Goal: Task Accomplishment & Management: Use online tool/utility

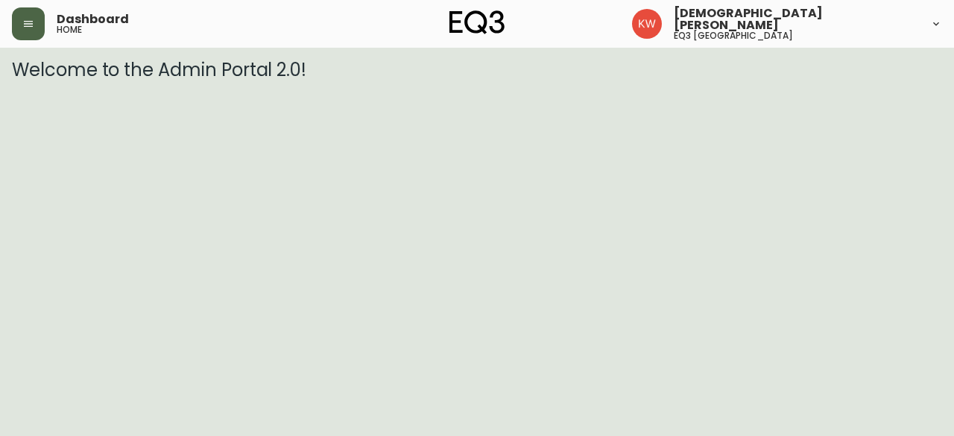
click at [27, 26] on icon "button" at bounding box center [28, 24] width 9 height 6
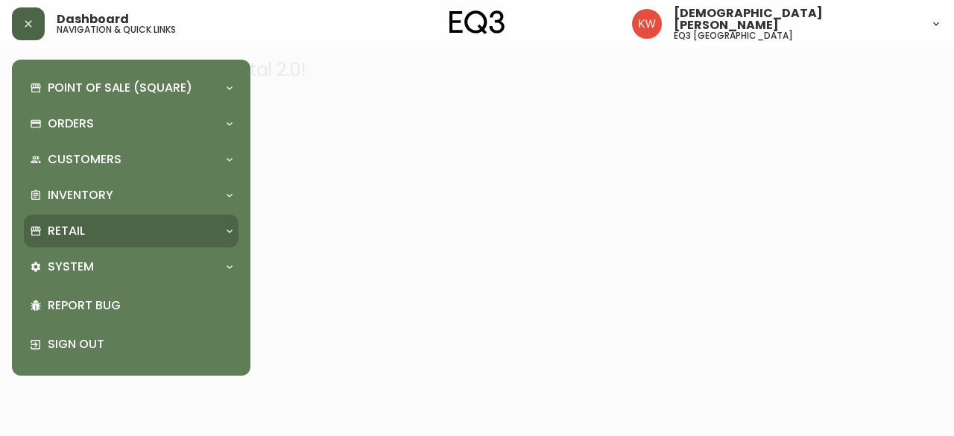
click at [222, 218] on div "Retail" at bounding box center [131, 231] width 215 height 33
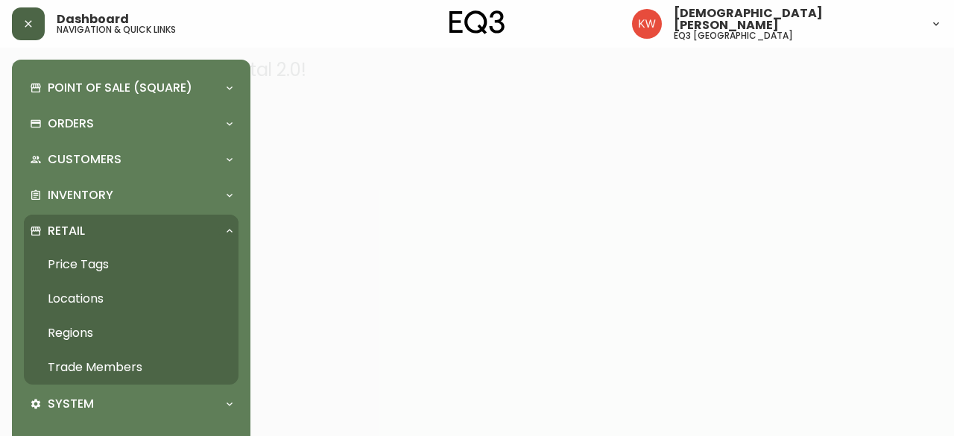
click at [119, 367] on link "Trade Members" at bounding box center [131, 367] width 215 height 34
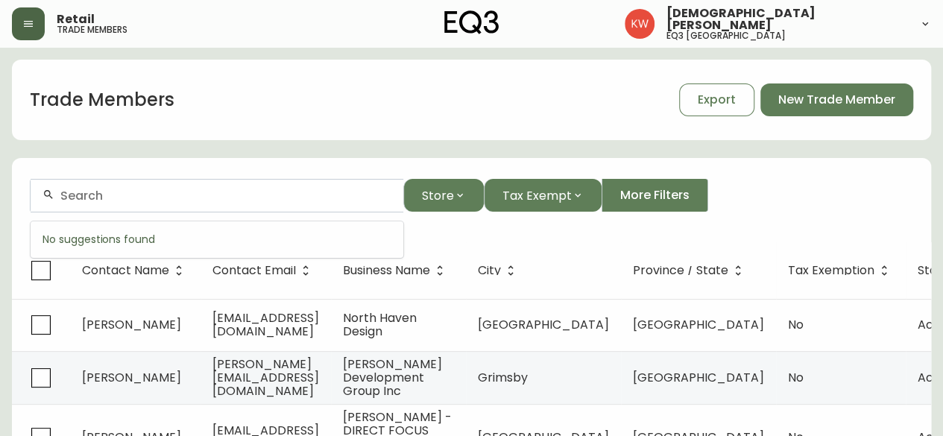
click at [201, 200] on input "text" at bounding box center [225, 196] width 331 height 14
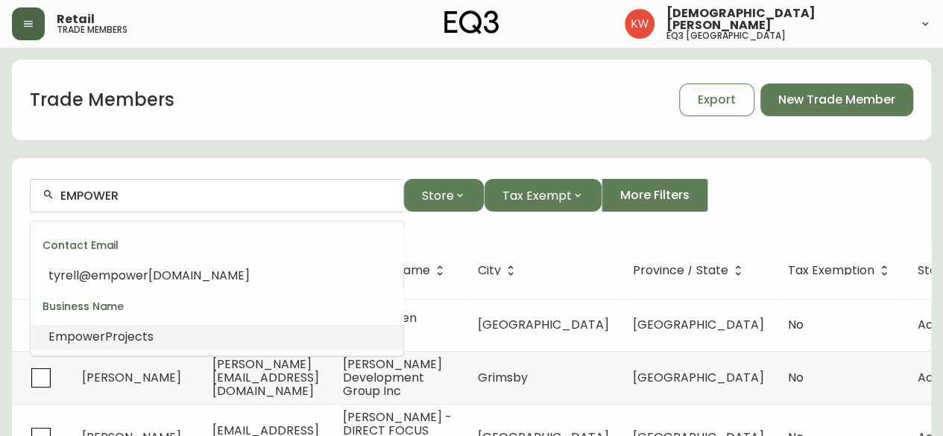
click at [139, 333] on span "Projects" at bounding box center [129, 336] width 48 height 17
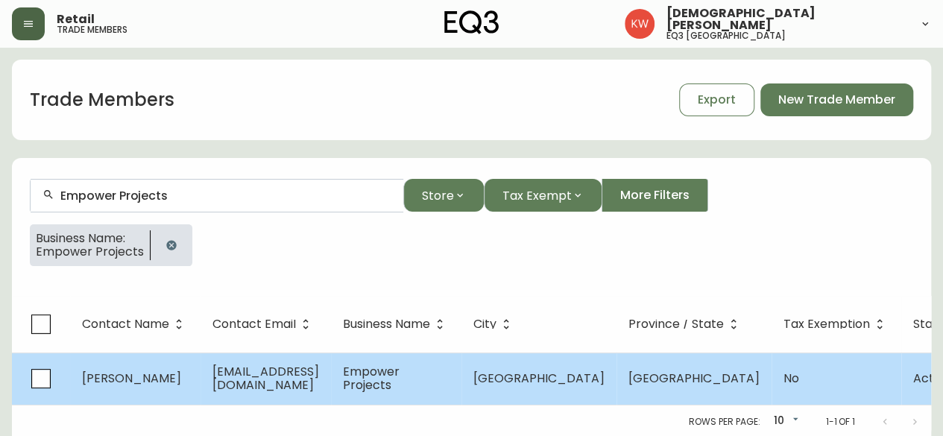
type input "Empower Projects"
click at [171, 384] on td "Tyrell Dasilva" at bounding box center [135, 379] width 130 height 52
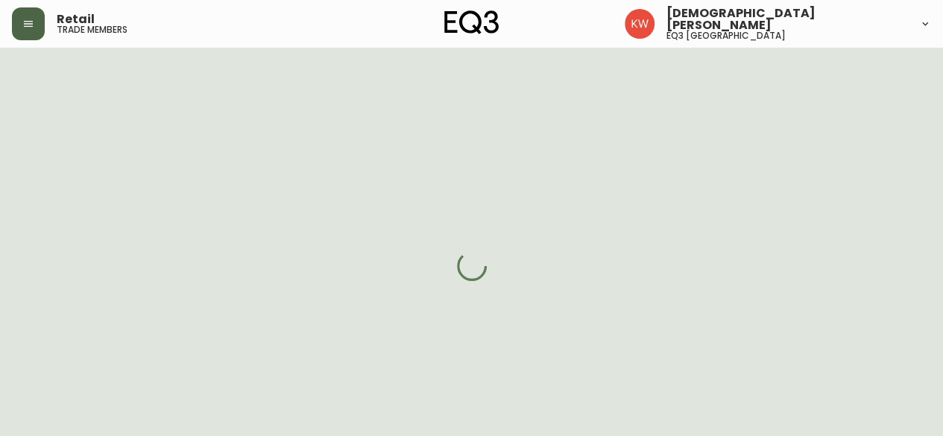
select select "AB"
select select "CA"
select select "CA_EN"
select select "Outreach from a Trade Rep"
select select "Other"
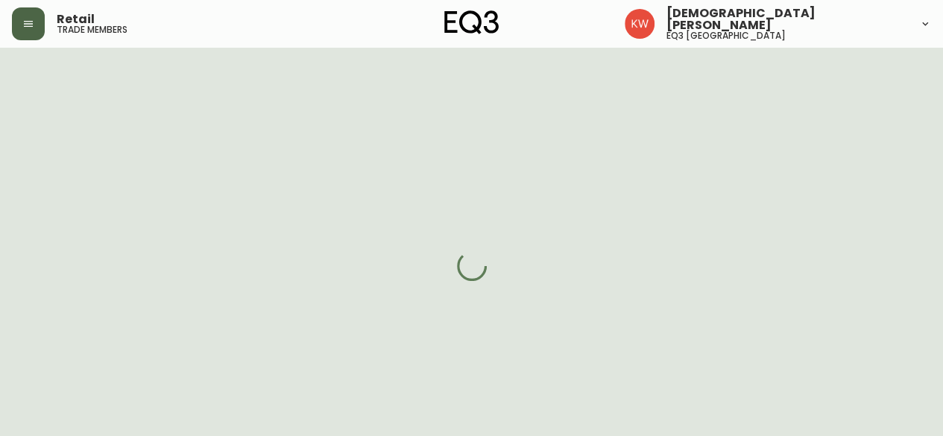
select select "cjw10z96m00006gs08l3o91tv"
select select "false"
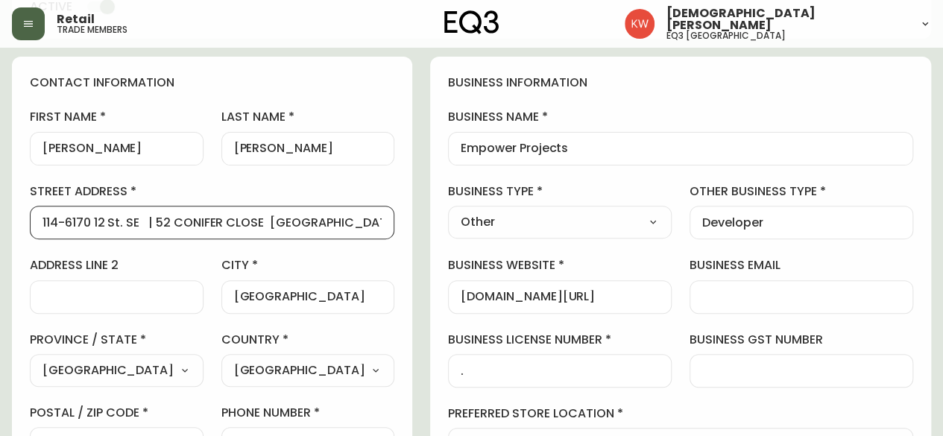
drag, startPoint x: 139, startPoint y: 223, endPoint x: 4, endPoint y: 227, distance: 134.9
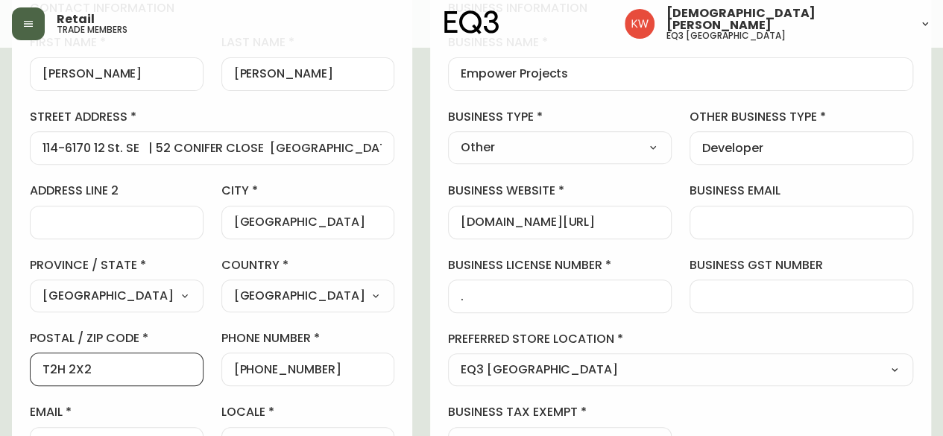
drag, startPoint x: 130, startPoint y: 361, endPoint x: 14, endPoint y: 372, distance: 116.7
click at [14, 372] on div "contact information first name Tyrell last name Dasilva street address 114-6170…" at bounding box center [212, 230] width 400 height 496
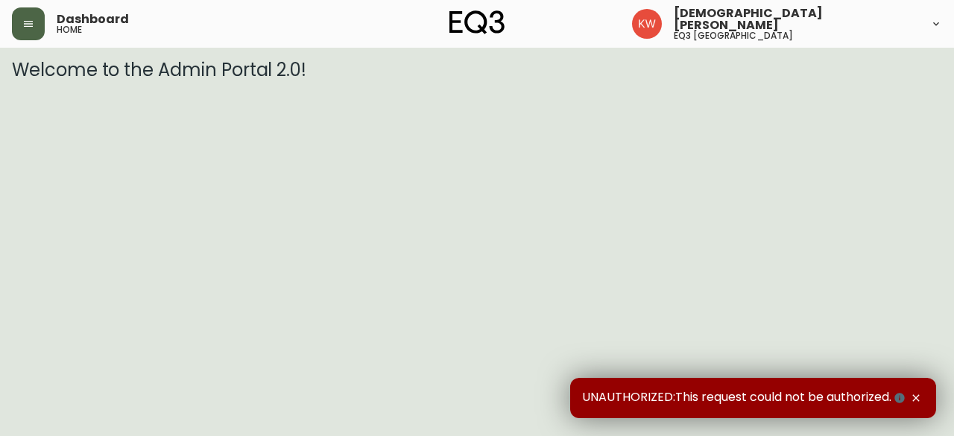
click at [27, 14] on button "button" at bounding box center [28, 23] width 33 height 33
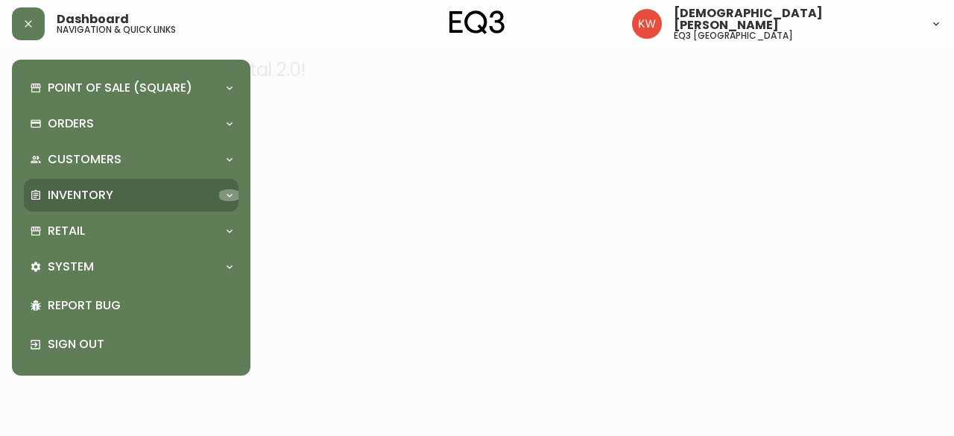
click at [229, 192] on icon at bounding box center [230, 195] width 12 height 12
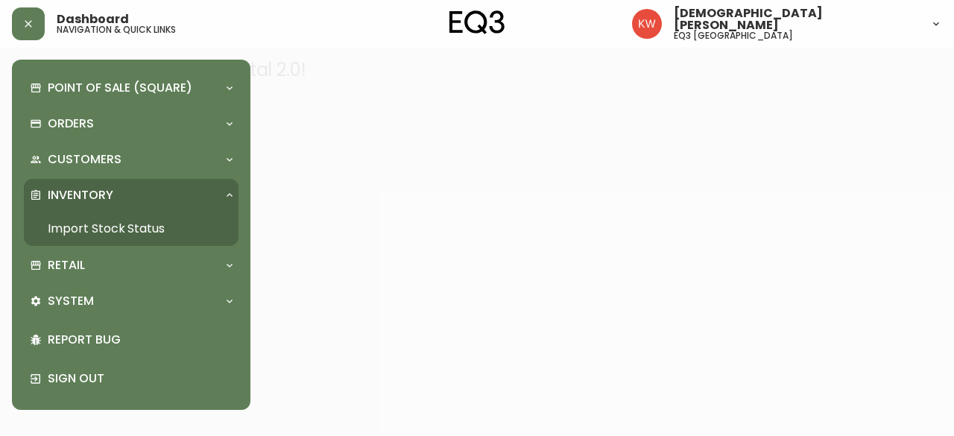
click at [139, 226] on link "Import Stock Status" at bounding box center [131, 229] width 215 height 34
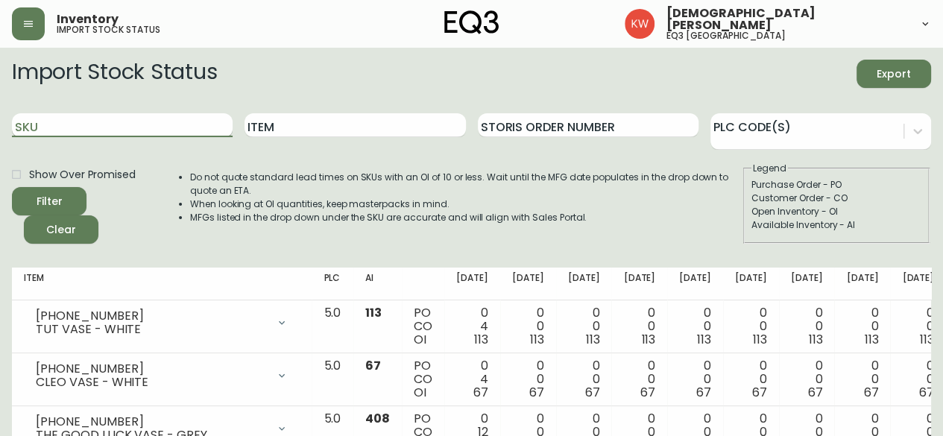
click at [113, 129] on input "SKU" at bounding box center [122, 125] width 221 height 24
paste input "[PHONE_NUMBER]"
type input "[PHONE_NUMBER]"
click at [12, 187] on button "Filter" at bounding box center [49, 201] width 75 height 28
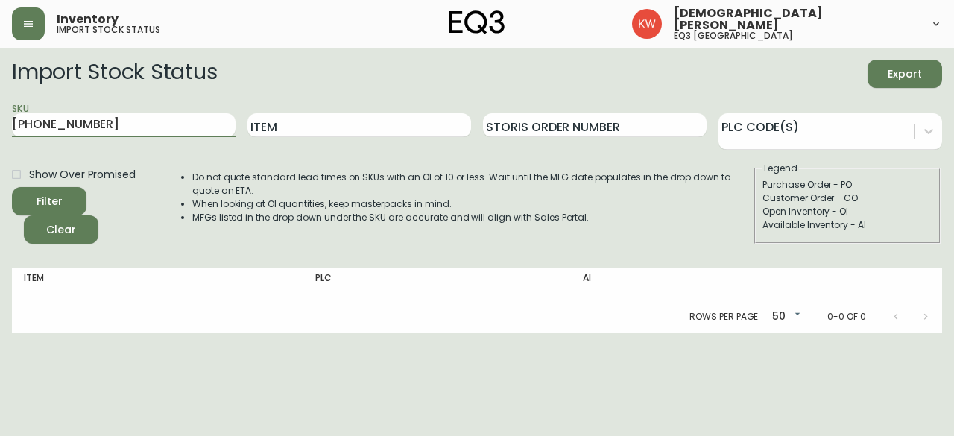
drag, startPoint x: 145, startPoint y: 125, endPoint x: 0, endPoint y: 135, distance: 145.6
click at [0, 135] on main "Import Stock Status Export SKU [PHONE_NUMBER] Item Storis Order Number PLC Code…" at bounding box center [477, 190] width 954 height 285
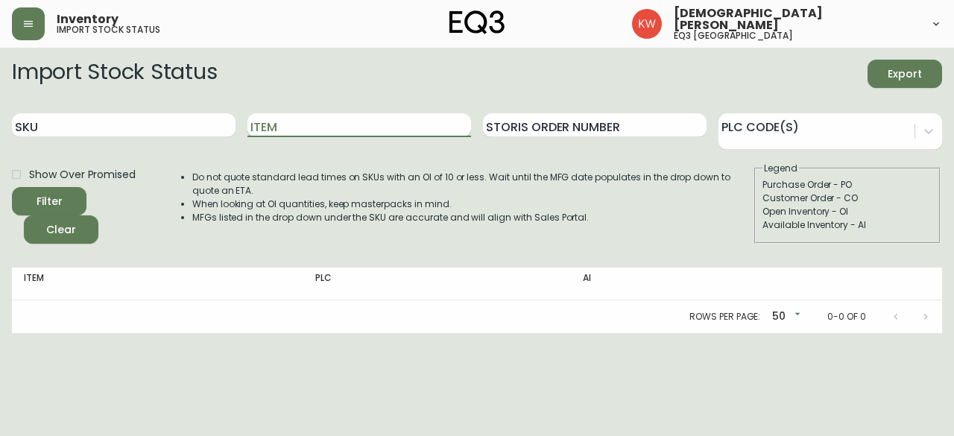
click at [304, 131] on input "Item" at bounding box center [359, 125] width 224 height 24
type input "UPTON"
click at [12, 187] on button "Filter" at bounding box center [49, 201] width 75 height 28
click at [306, 126] on input "Item" at bounding box center [359, 125] width 224 height 24
click at [264, 128] on input "Item" at bounding box center [359, 125] width 224 height 24
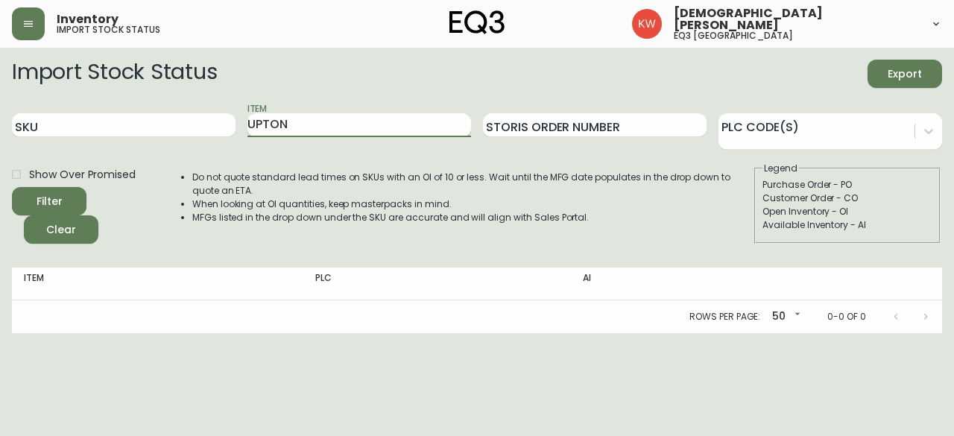
type input "UPTON"
click at [12, 187] on button "Filter" at bounding box center [49, 201] width 75 height 28
